Goal: Task Accomplishment & Management: Complete application form

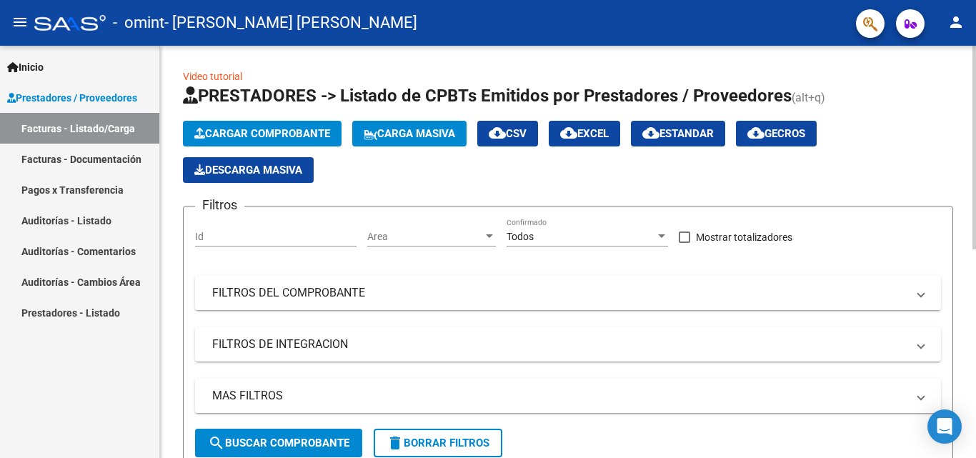
click at [245, 139] on span "Cargar Comprobante" at bounding box center [262, 133] width 136 height 13
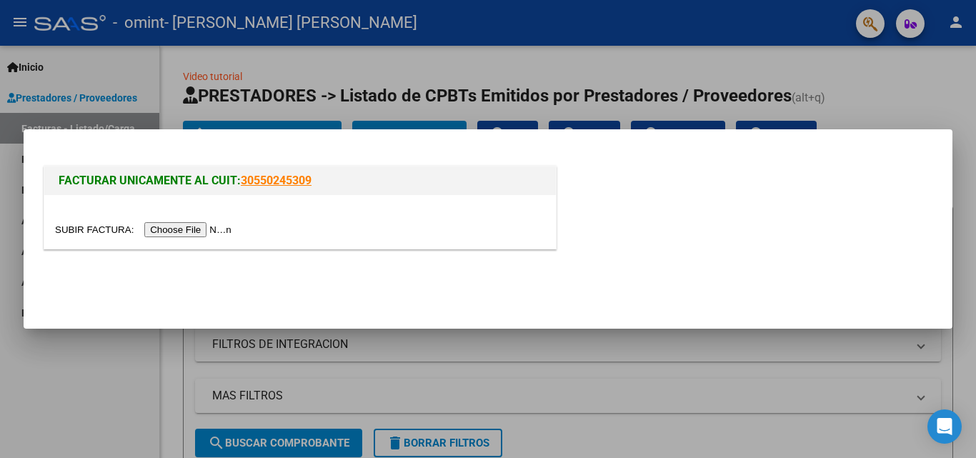
click at [211, 224] on input "file" at bounding box center [145, 229] width 181 height 15
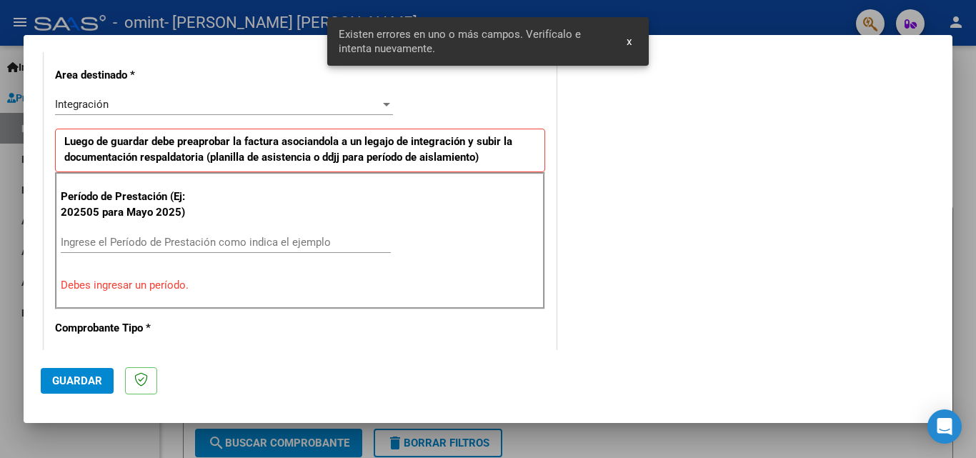
scroll to position [350, 0]
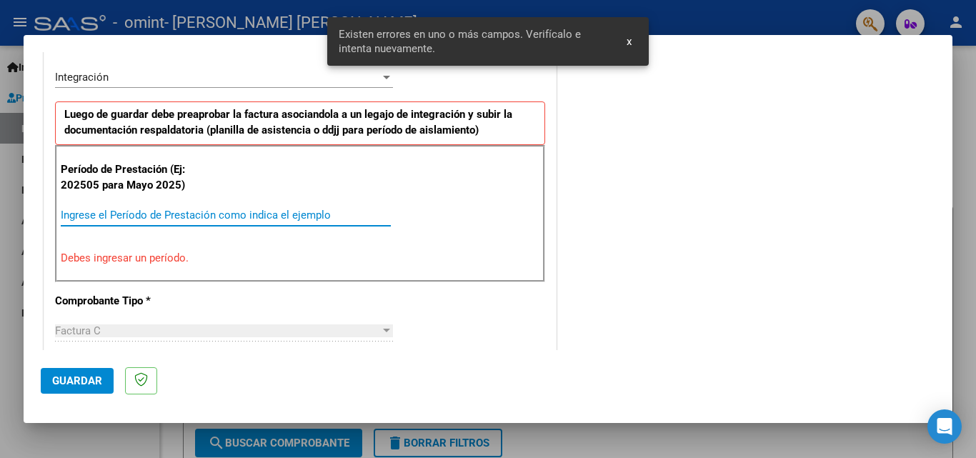
click at [160, 213] on input "Ingrese el Período de Prestación como indica el ejemplo" at bounding box center [226, 215] width 330 height 13
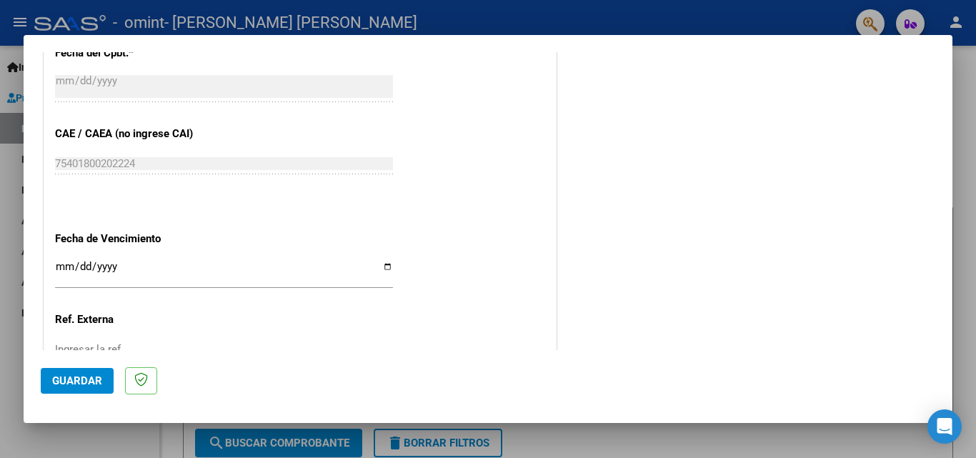
scroll to position [960, 0]
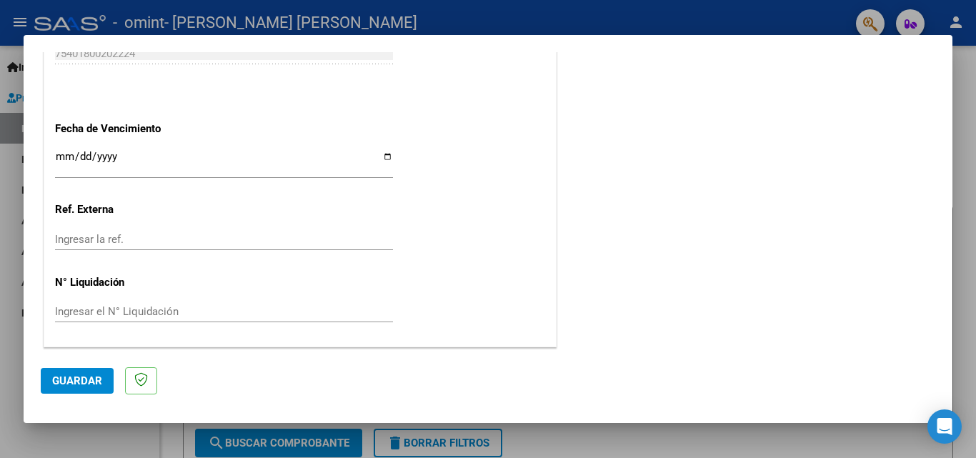
type input "202509"
click at [81, 378] on span "Guardar" at bounding box center [77, 381] width 50 height 13
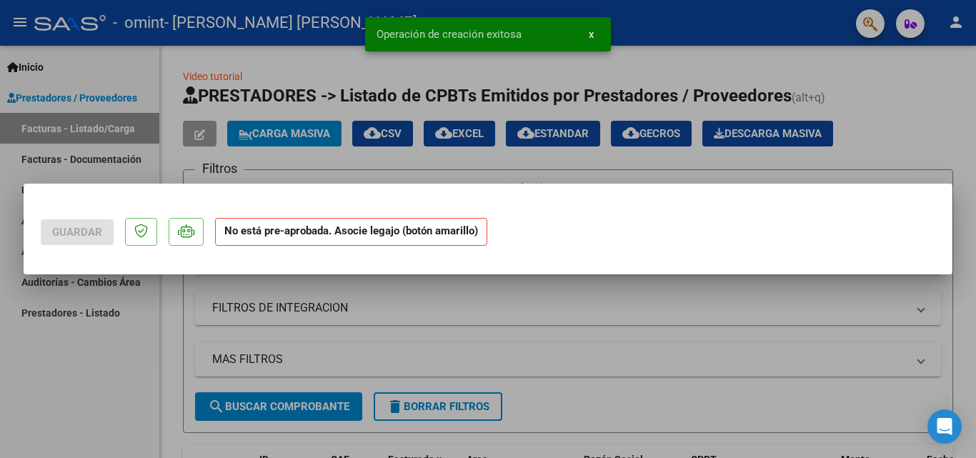
scroll to position [0, 0]
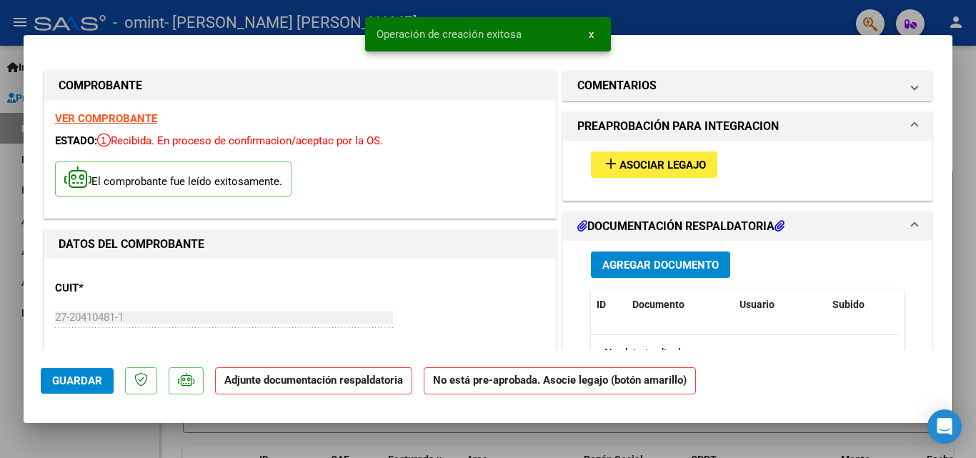
click at [666, 159] on span "Asociar Legajo" at bounding box center [663, 165] width 86 height 13
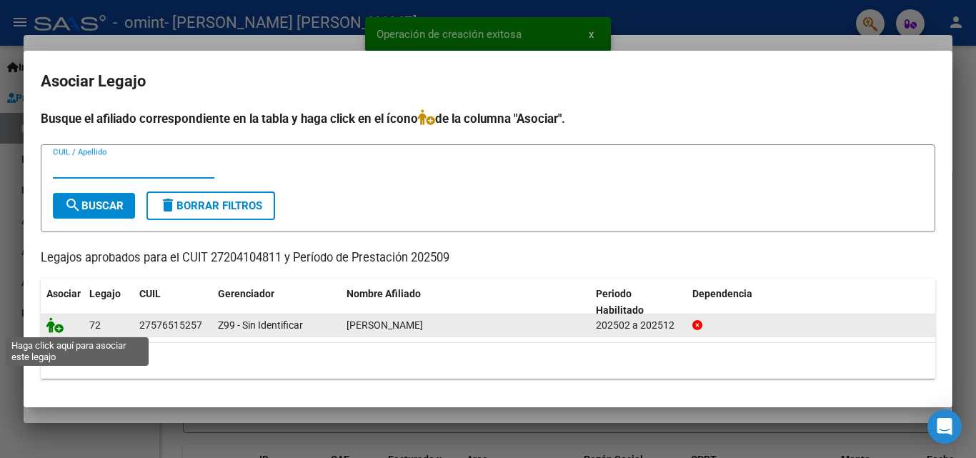
click at [55, 329] on icon at bounding box center [54, 325] width 17 height 16
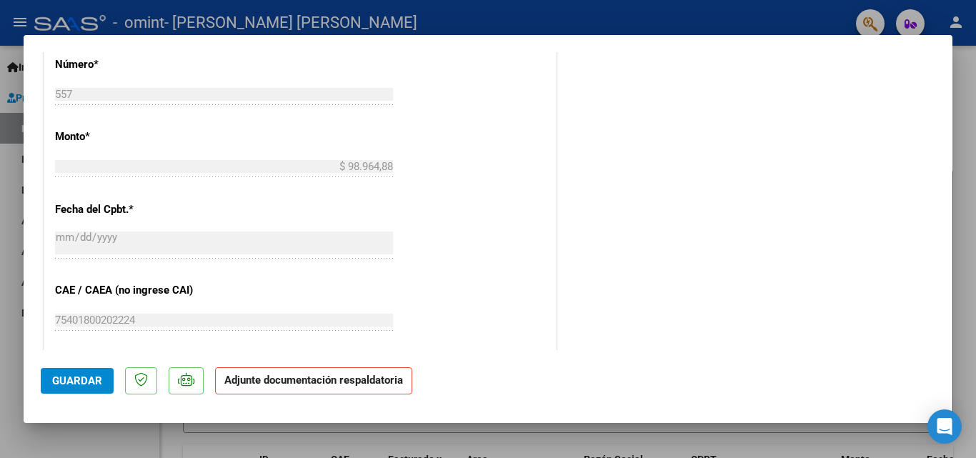
scroll to position [929, 0]
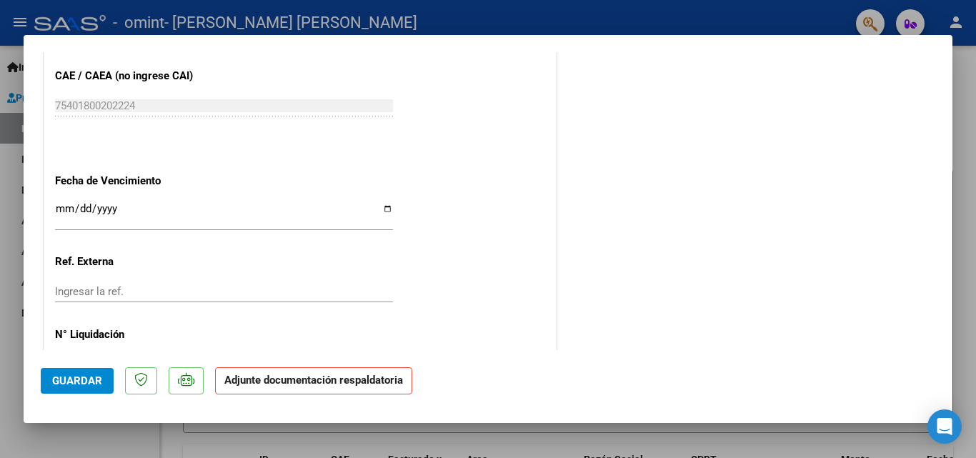
click at [321, 362] on mat-dialog-actions "Guardar Adjunte documentación respaldatoria" at bounding box center [488, 378] width 895 height 56
click at [322, 377] on strong "Adjunte documentación respaldatoria" at bounding box center [313, 380] width 179 height 13
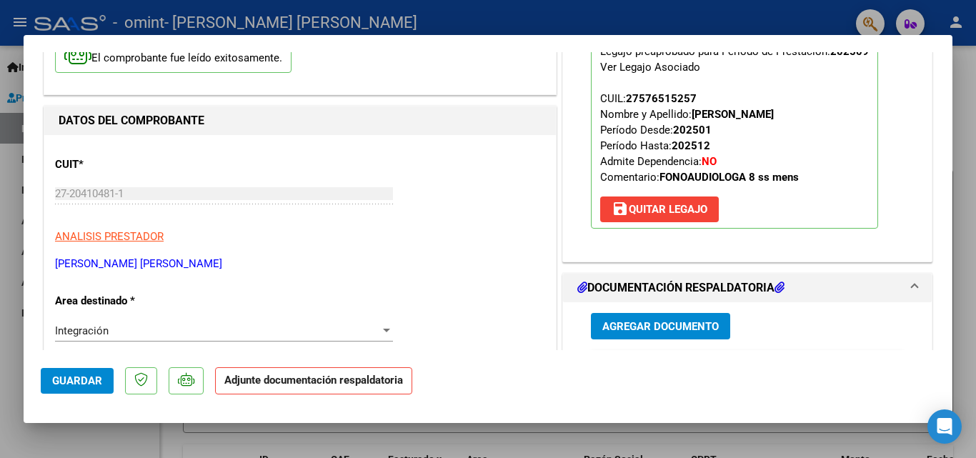
scroll to position [195, 0]
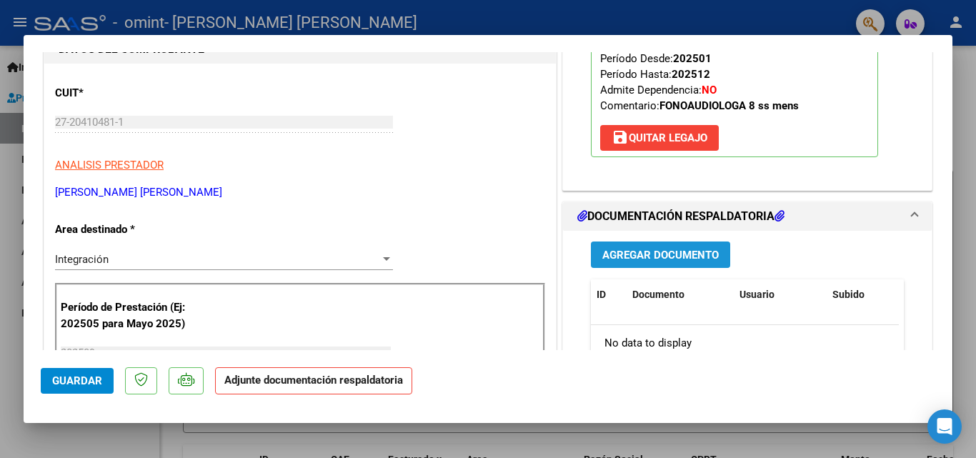
click at [603, 267] on button "Agregar Documento" at bounding box center [660, 255] width 139 height 26
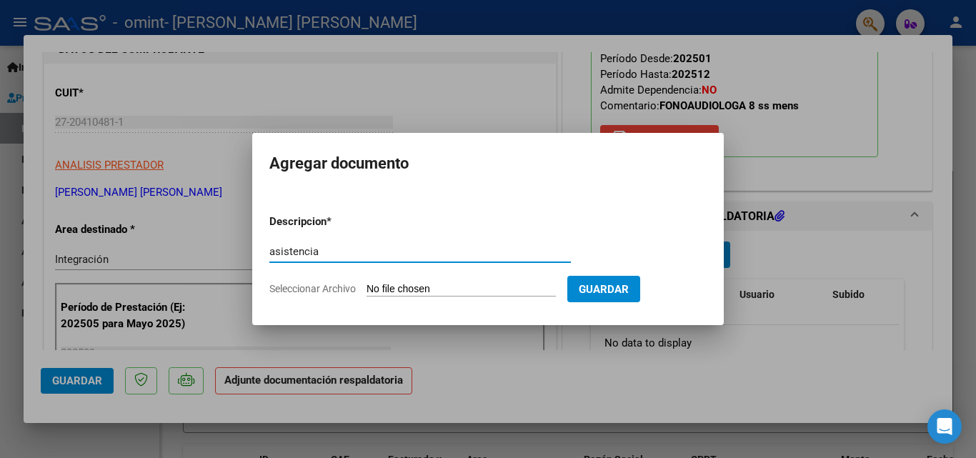
type input "asistencia"
click at [310, 288] on span "Seleccionar Archivo" at bounding box center [312, 288] width 86 height 11
click at [367, 288] on input "Seleccionar Archivo" at bounding box center [461, 290] width 189 height 14
type input "C:\fakepath\[PERSON_NAME] [DATE].pdf"
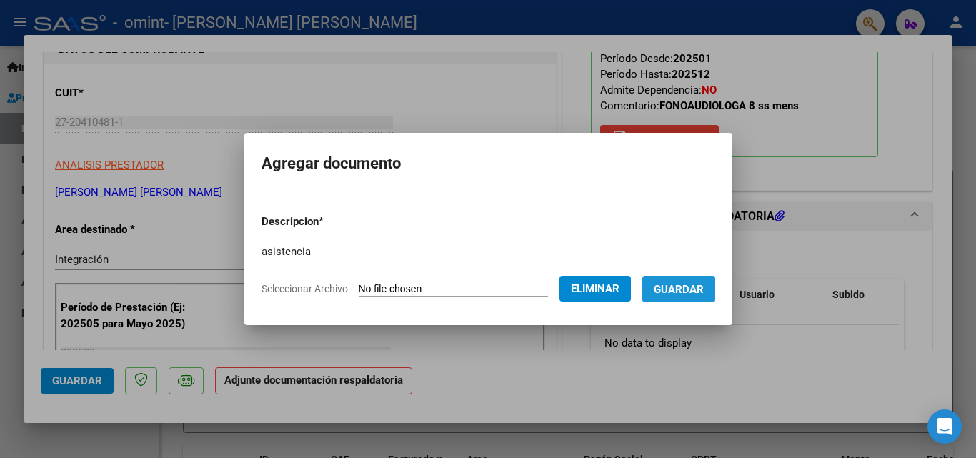
click at [682, 287] on span "Guardar" at bounding box center [679, 289] width 50 height 13
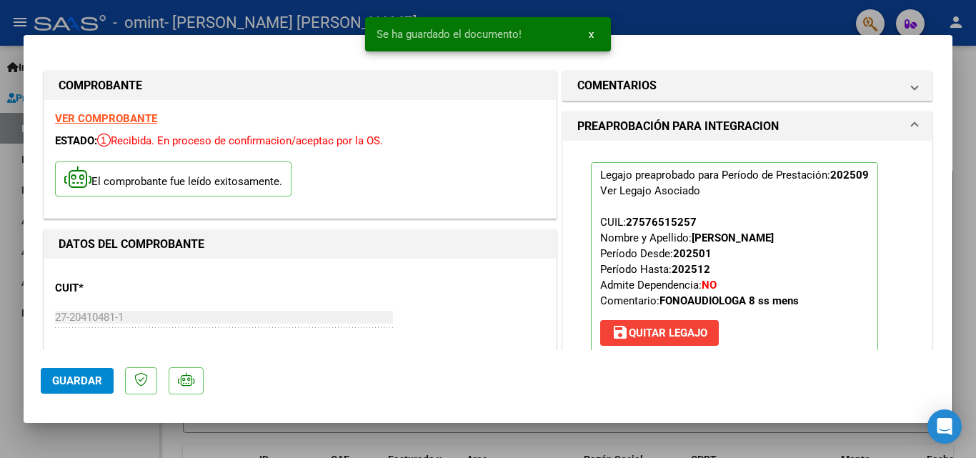
scroll to position [286, 0]
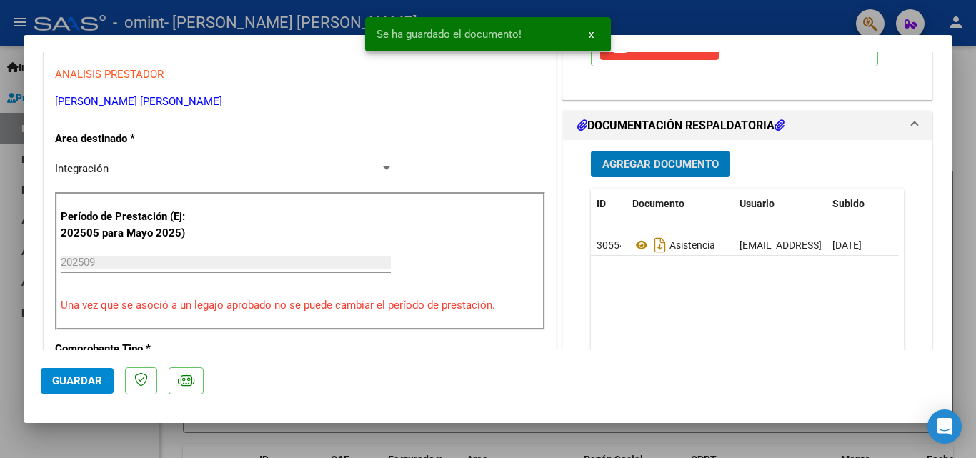
click at [91, 380] on span "Guardar" at bounding box center [77, 381] width 50 height 13
